Goal: Task Accomplishment & Management: Manage account settings

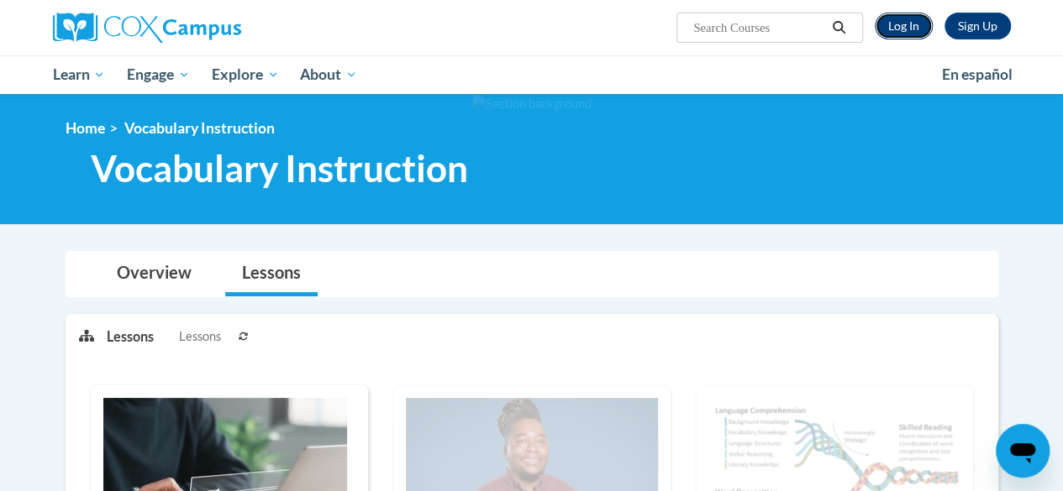
click at [902, 28] on link "Log In" at bounding box center [903, 26] width 58 height 27
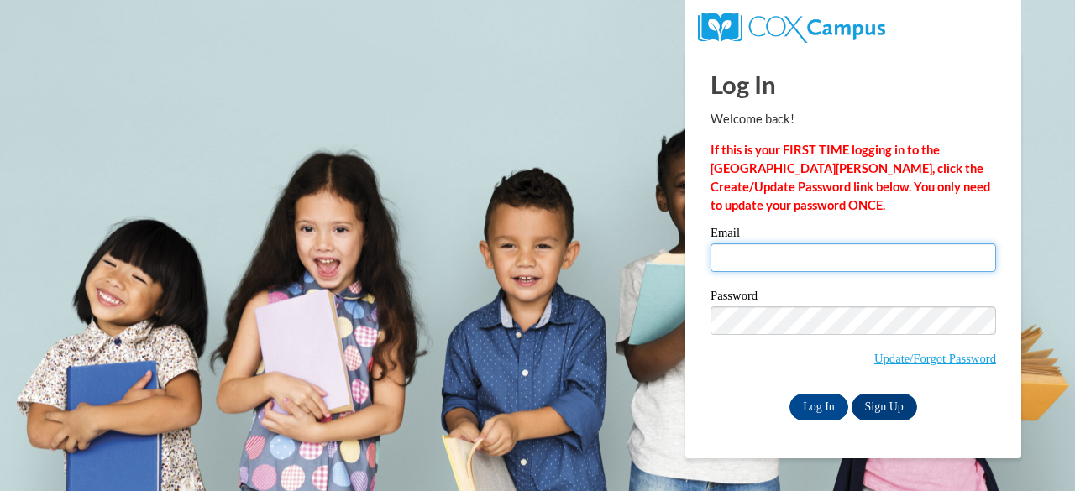
click at [763, 249] on input "Email" at bounding box center [854, 258] width 286 height 29
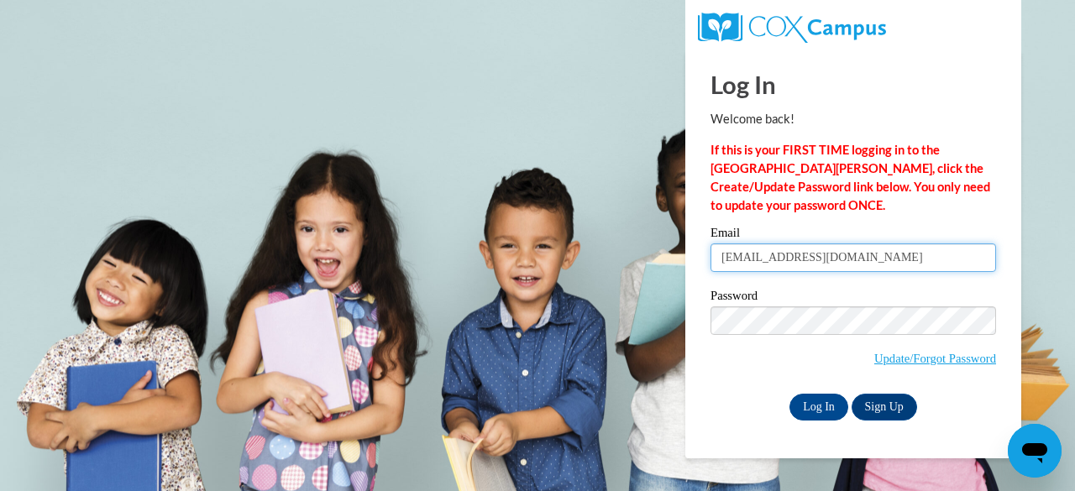
type input "dewittk@w-csd.org"
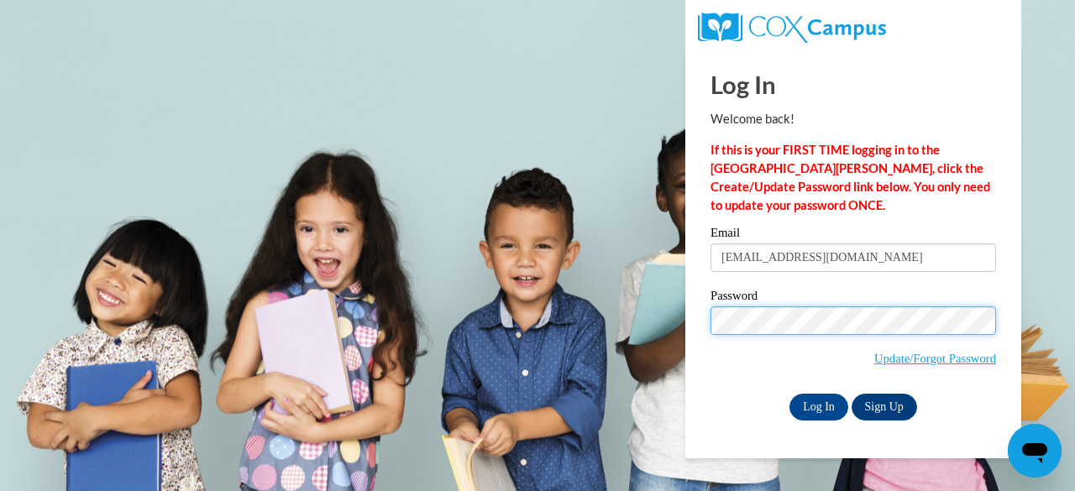
click at [790, 394] on input "Log In" at bounding box center [819, 407] width 59 height 27
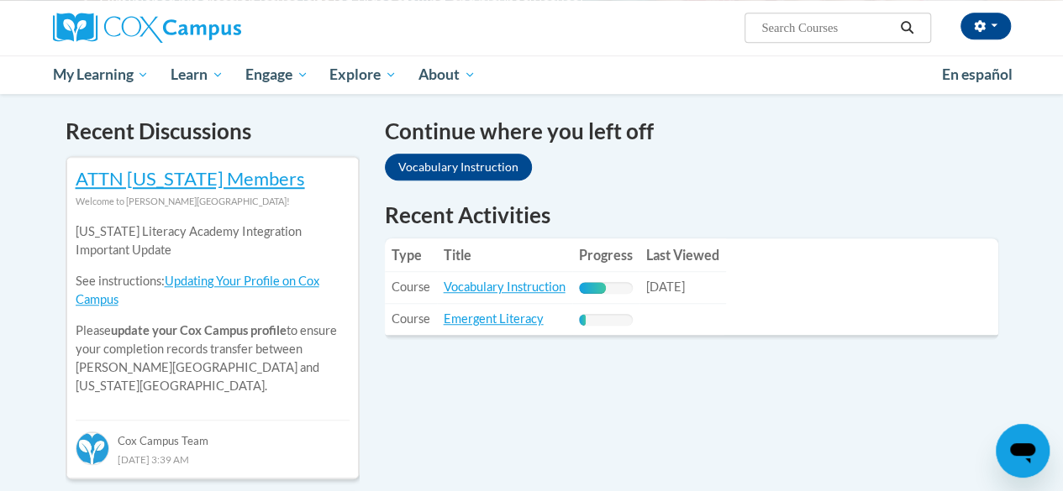
scroll to position [501, 0]
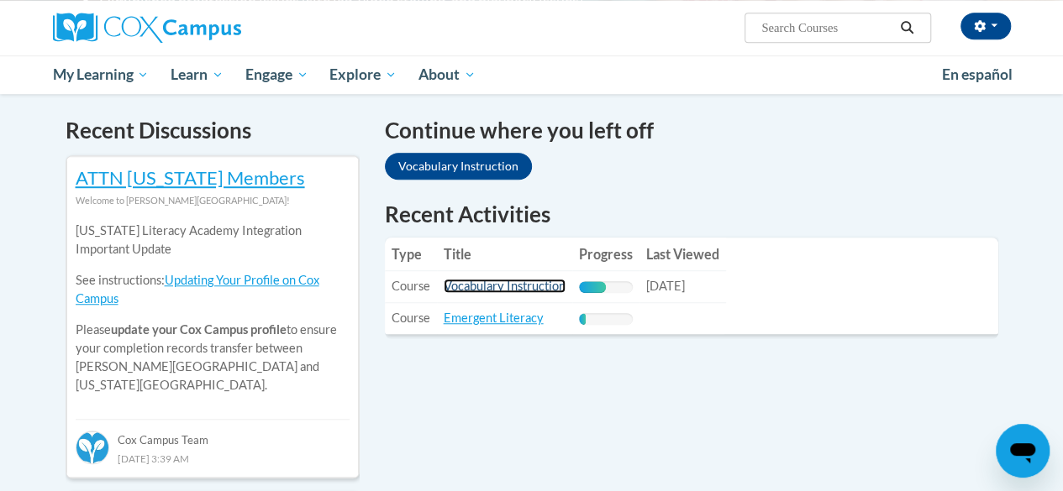
click at [491, 282] on link "Vocabulary Instruction" at bounding box center [504, 286] width 122 height 14
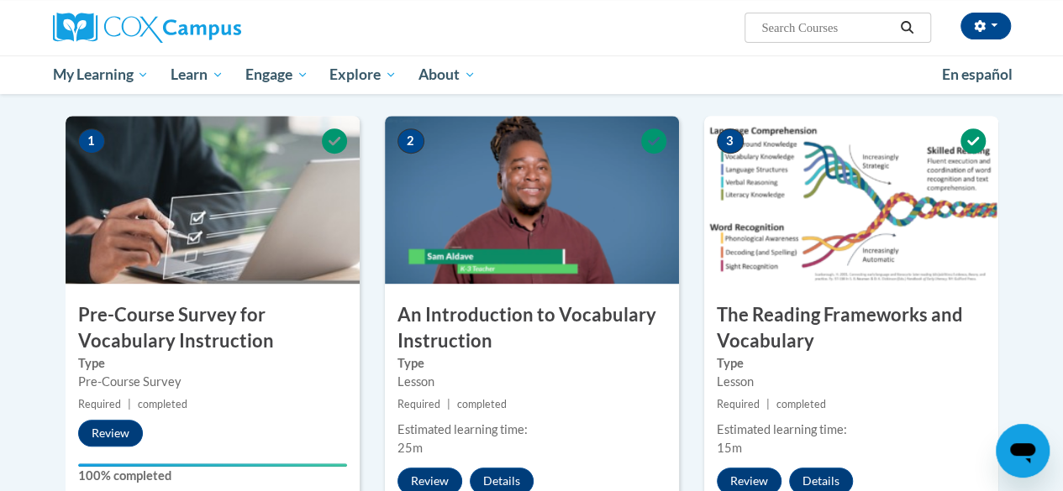
click at [932, 338] on h3 "The Reading Frameworks and Vocabulary" at bounding box center [851, 328] width 294 height 52
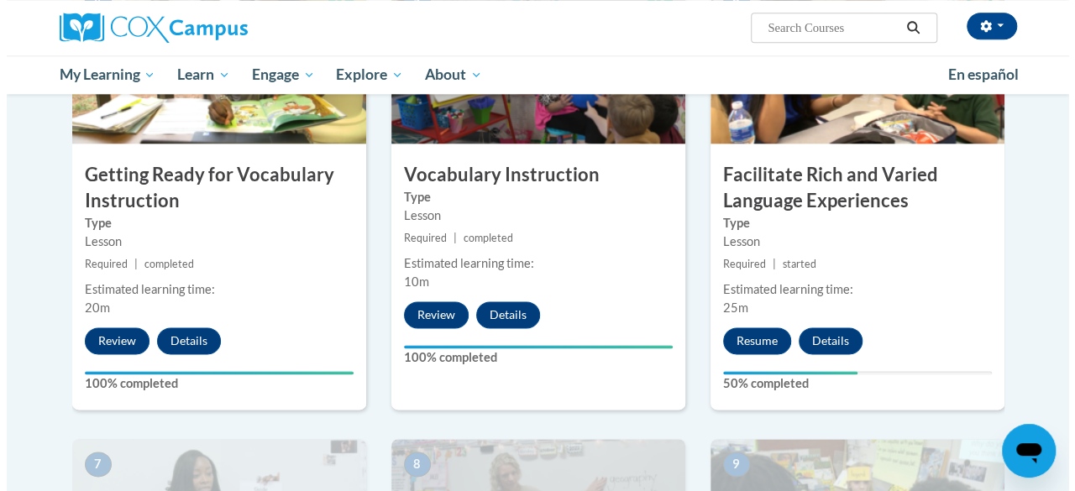
scroll to position [921, 0]
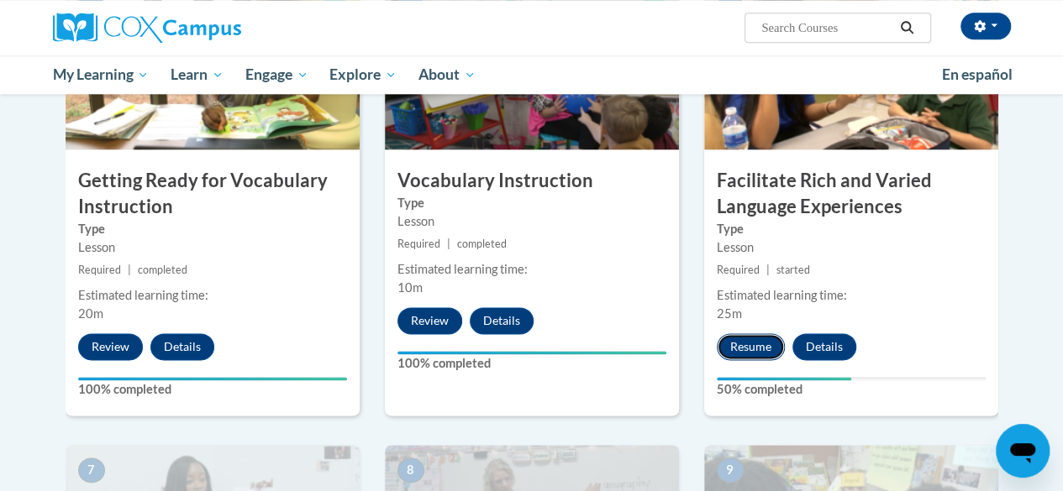
click at [748, 342] on button "Resume" at bounding box center [750, 346] width 68 height 27
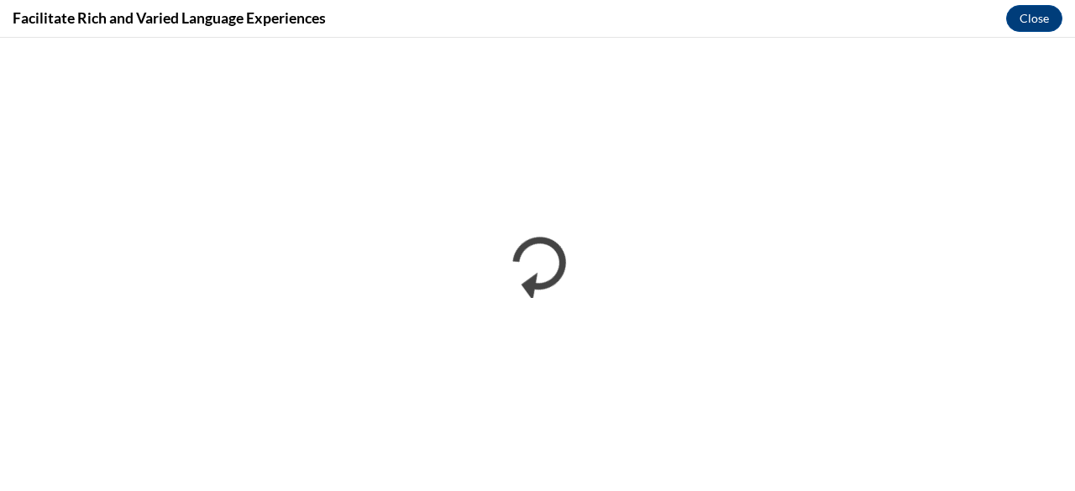
scroll to position [0, 0]
